Goal: Communication & Community: Answer question/provide support

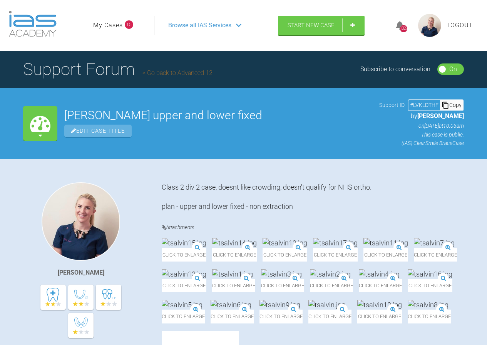
scroll to position [2595, 0]
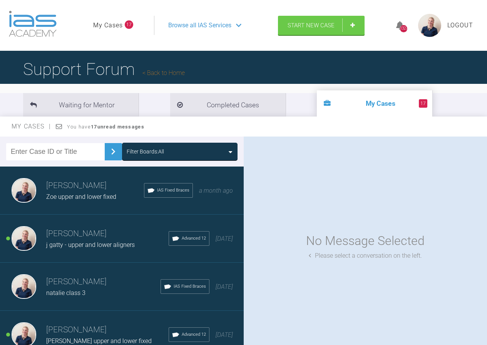
click at [164, 152] on div "Filter Boards: All" at bounding box center [145, 151] width 37 height 8
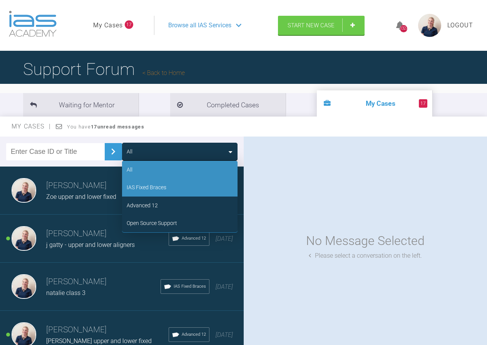
click at [165, 189] on div "IAS Fixed Braces" at bounding box center [147, 187] width 40 height 8
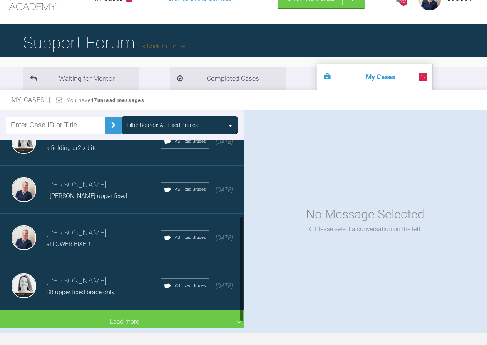
scroll to position [38, 0]
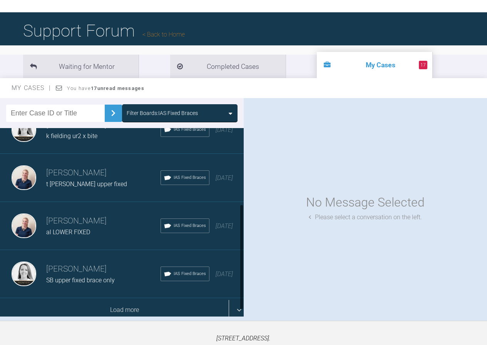
click at [114, 302] on div "Load more" at bounding box center [124, 310] width 249 height 24
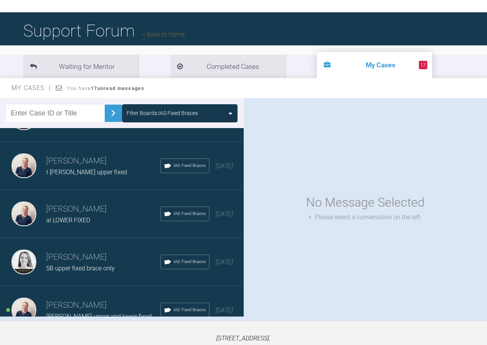
click at [168, 115] on div "Filter Boards: IAS Fixed Braces" at bounding box center [162, 113] width 71 height 8
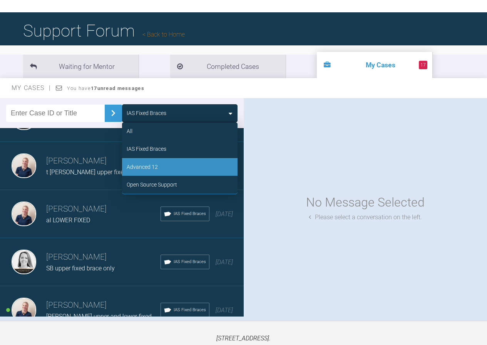
click at [162, 169] on div "Advanced 12" at bounding box center [179, 167] width 115 height 18
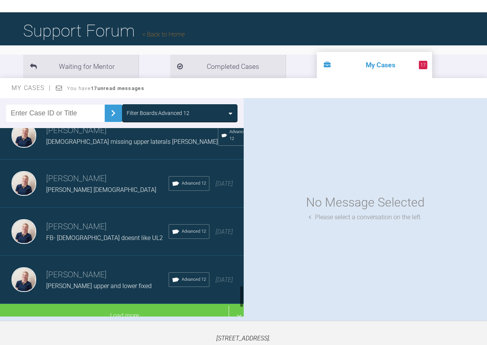
scroll to position [1285, 0]
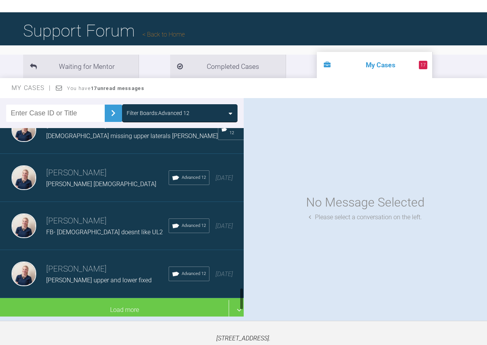
click at [87, 178] on div "[PERSON_NAME] [PERSON_NAME] [DEMOGRAPHIC_DATA] Advanced 12 [DATE]" at bounding box center [124, 178] width 249 height 48
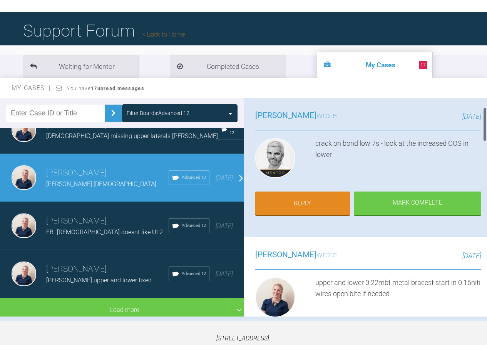
scroll to position [38, 0]
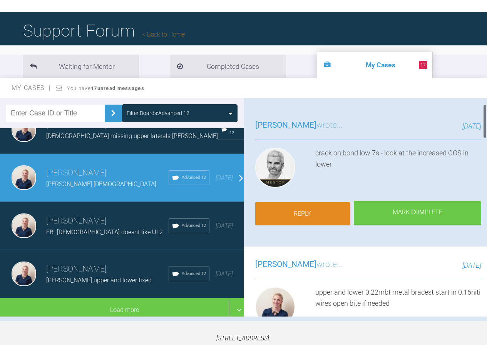
click at [320, 212] on link "Reply" at bounding box center [302, 214] width 95 height 24
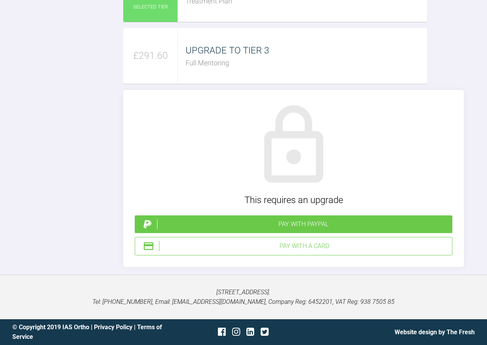
scroll to position [1732, 0]
type input "C:\fakepath\bboyle17.jpg"
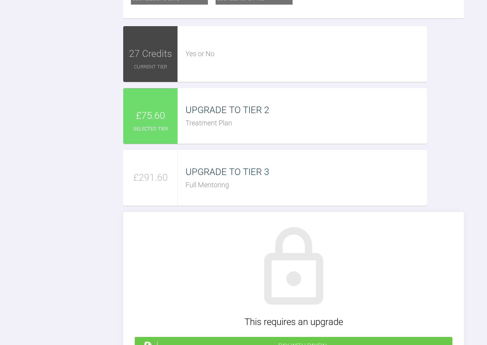
scroll to position [1655, 0]
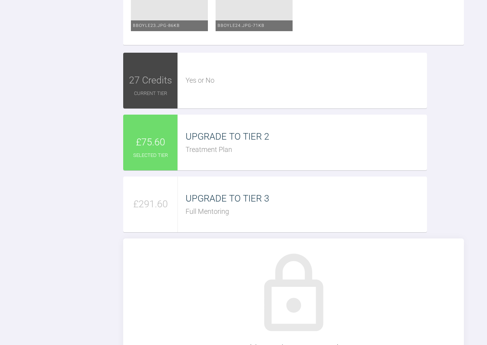
scroll to position [42, 0]
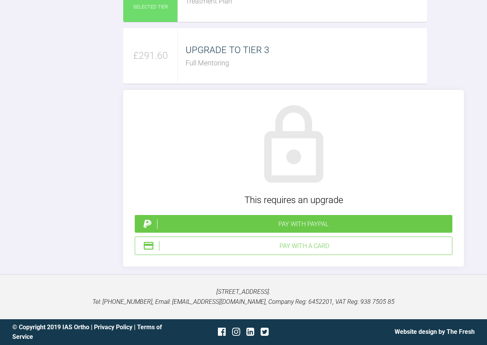
type textarea "hi [PERSON_NAME] confession time- i totally forgot to post this girls bond up s…"
click at [305, 226] on div "Pay with PayPal" at bounding box center [303, 224] width 292 height 10
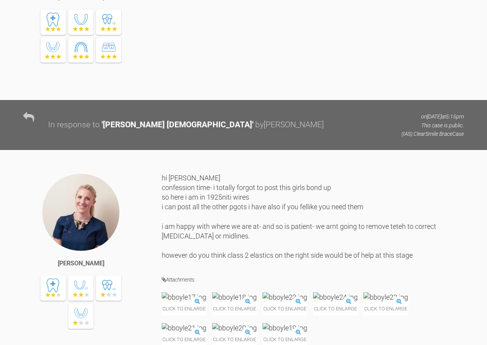
scroll to position [1150, 0]
